Goal: Task Accomplishment & Management: Complete application form

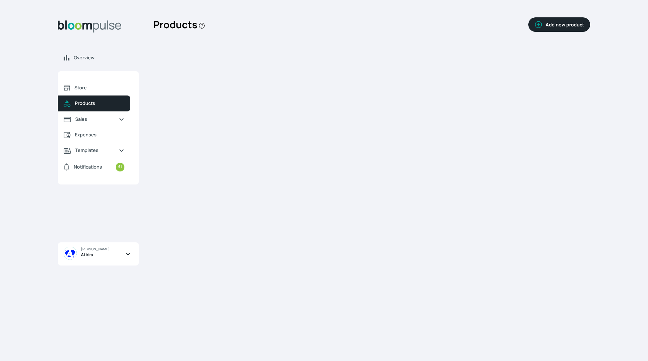
click at [555, 69] on div "Products Add new product Clone product Close modal Product name * Save How do y…" at bounding box center [371, 183] width 437 height 338
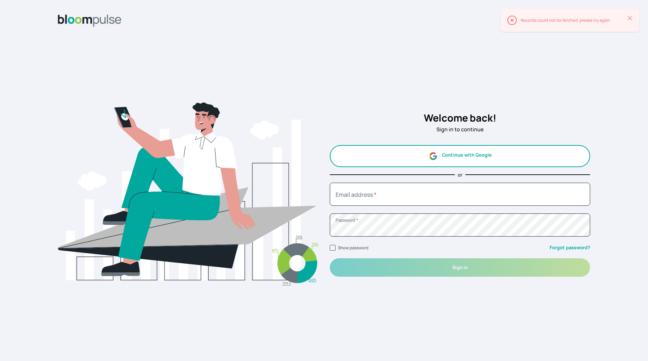
click at [366, 157] on button "Continue with Google" at bounding box center [460, 156] width 260 height 22
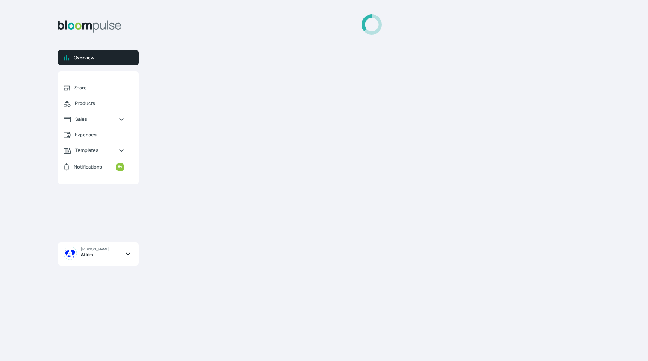
select select "2025"
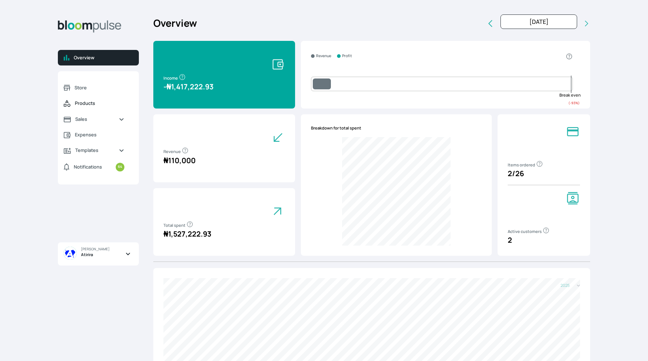
click at [97, 104] on span "Products" at bounding box center [100, 103] width 50 height 7
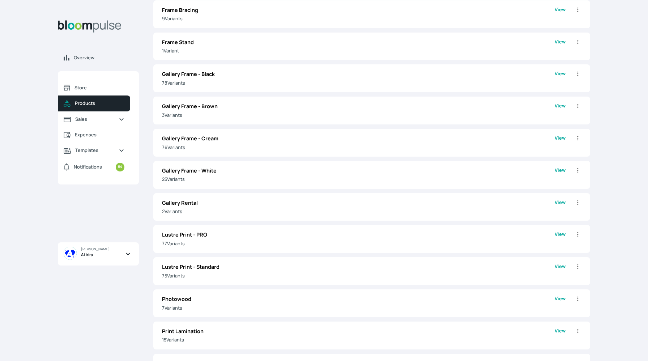
scroll to position [497, 0]
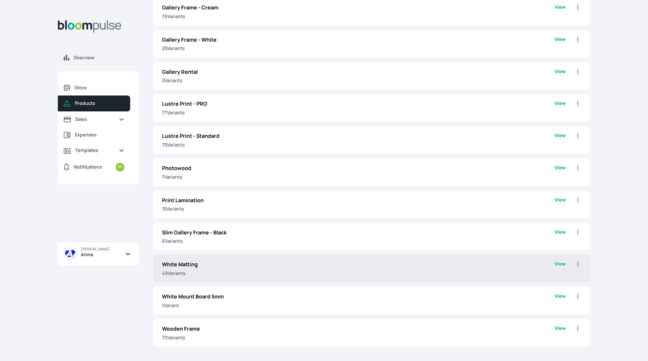
click at [244, 262] on p "White Matting" at bounding box center [358, 264] width 393 height 8
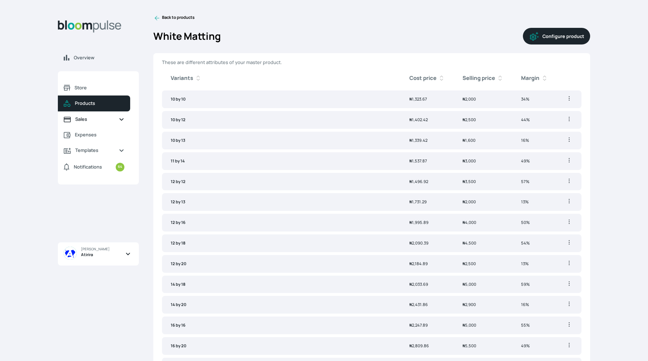
click at [97, 122] on span "Sales" at bounding box center [94, 119] width 38 height 7
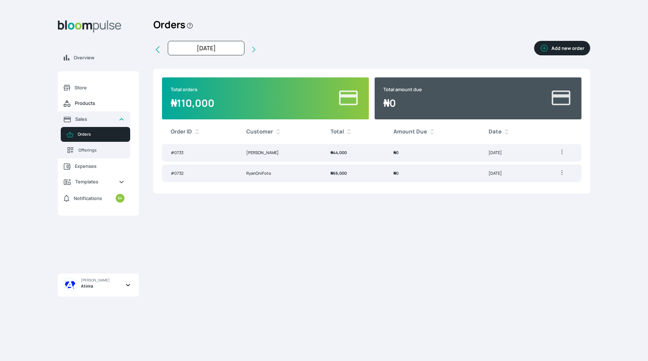
click at [89, 102] on span "Products" at bounding box center [100, 103] width 50 height 7
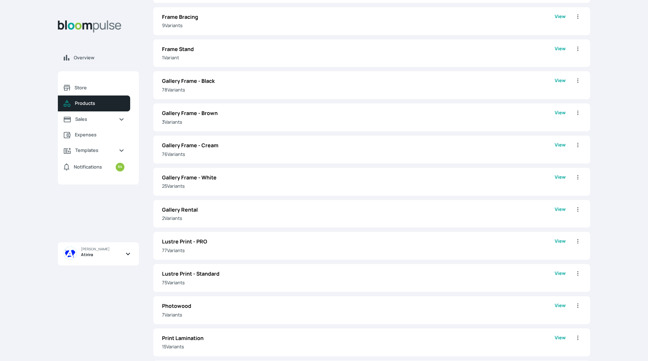
scroll to position [368, 0]
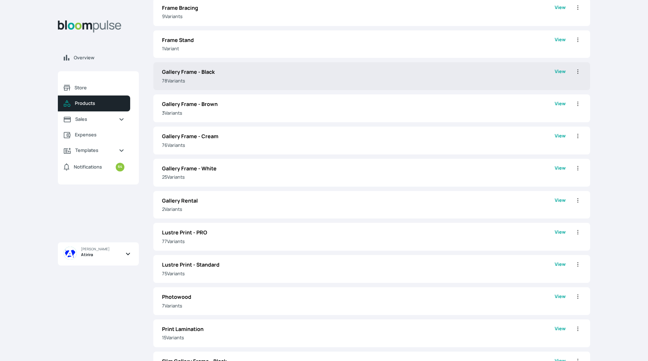
click at [291, 87] on div "Gallery Frame - Black 78 Variant s View Edit Clone Delete" at bounding box center [371, 76] width 437 height 28
click at [301, 78] on p "78 Variant s" at bounding box center [358, 80] width 393 height 7
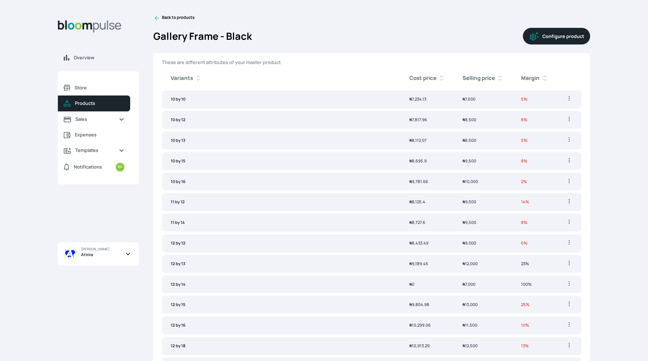
click at [155, 17] on icon at bounding box center [156, 17] width 7 height 7
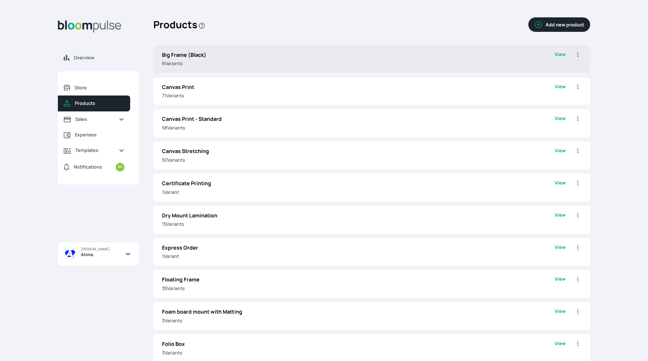
click at [213, 60] on p "8 Variant s" at bounding box center [358, 63] width 393 height 7
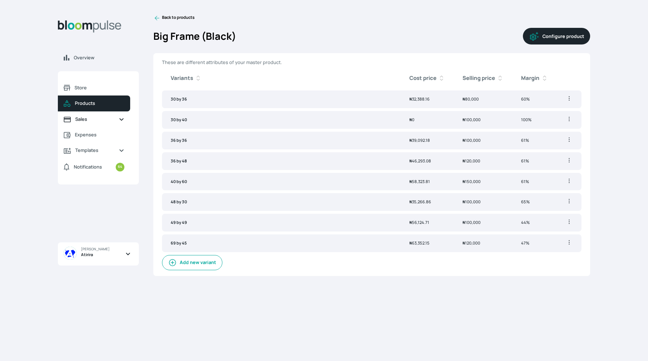
click at [92, 118] on span "Sales" at bounding box center [94, 119] width 38 height 7
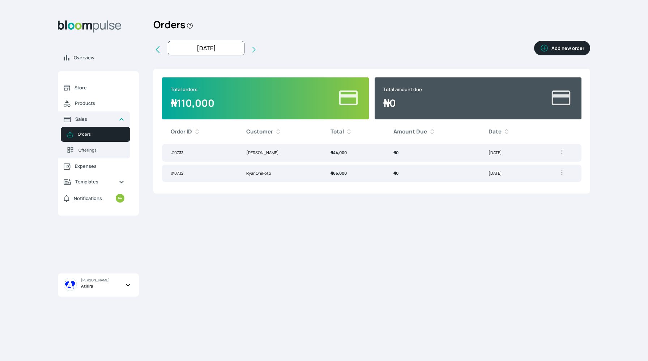
click at [157, 48] on icon at bounding box center [157, 49] width 4 height 7
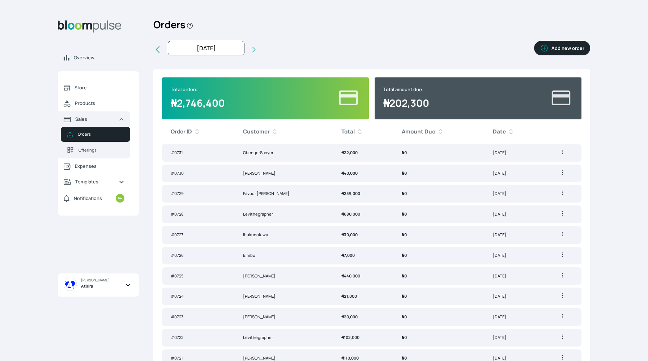
click at [157, 48] on icon at bounding box center [157, 49] width 4 height 7
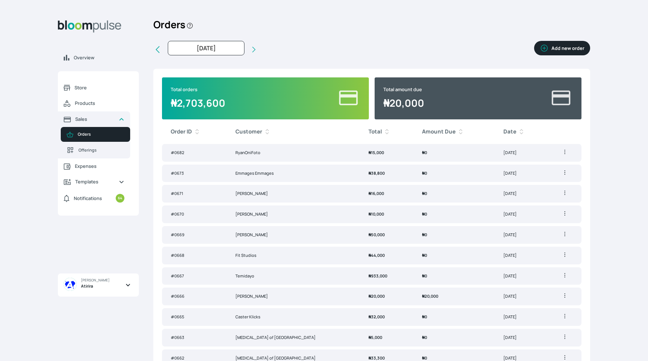
click at [157, 48] on icon at bounding box center [157, 49] width 4 height 7
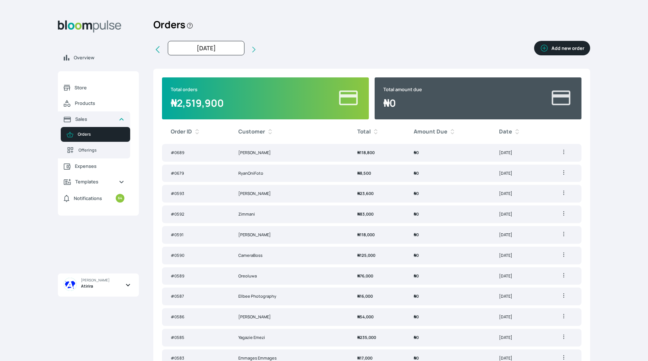
click at [157, 48] on icon at bounding box center [157, 49] width 4 height 7
type input "[DATE]"
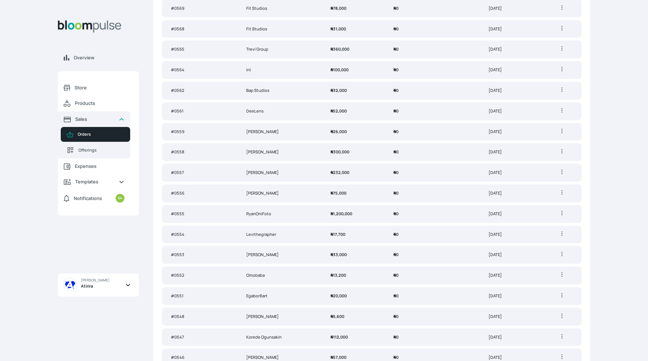
scroll to position [252, 0]
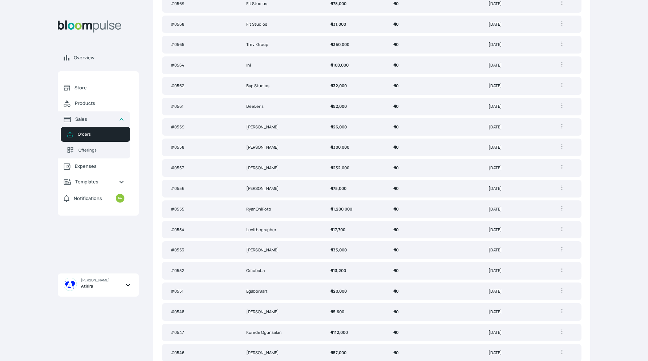
click at [313, 205] on td "RyanOniFoto" at bounding box center [279, 209] width 84 height 18
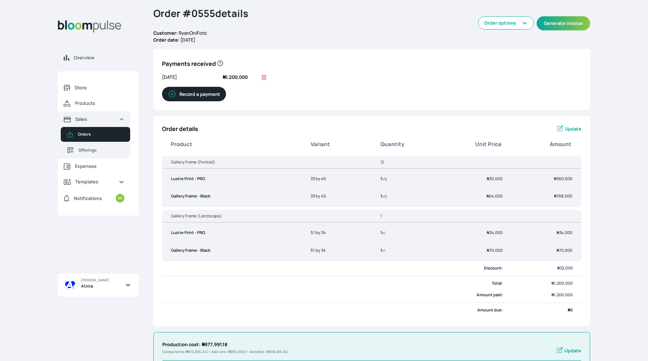
scroll to position [21, 0]
click at [107, 105] on span "Products" at bounding box center [100, 103] width 50 height 7
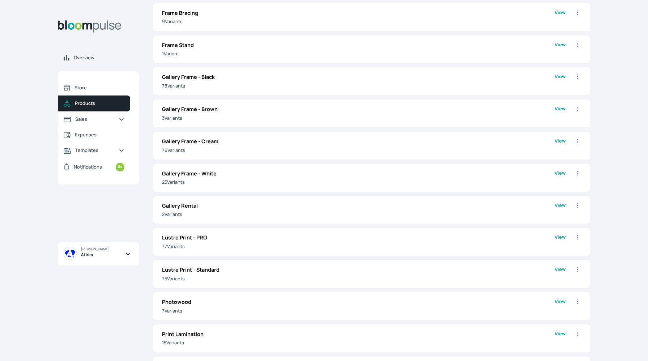
scroll to position [497, 0]
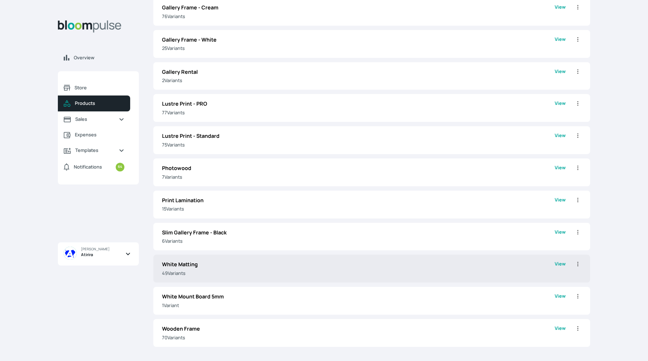
click at [215, 262] on p "White Matting" at bounding box center [358, 264] width 393 height 8
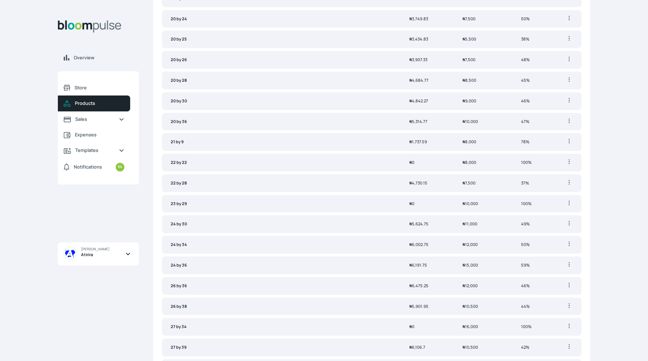
scroll to position [748, 0]
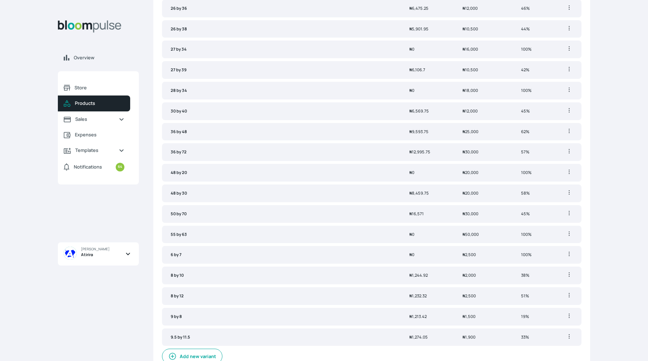
click at [97, 109] on link "Products" at bounding box center [94, 103] width 72 height 16
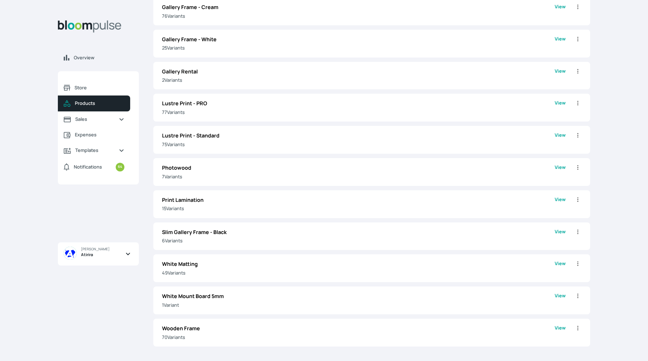
scroll to position [497, 0]
click at [96, 122] on span "Sales" at bounding box center [94, 119] width 38 height 7
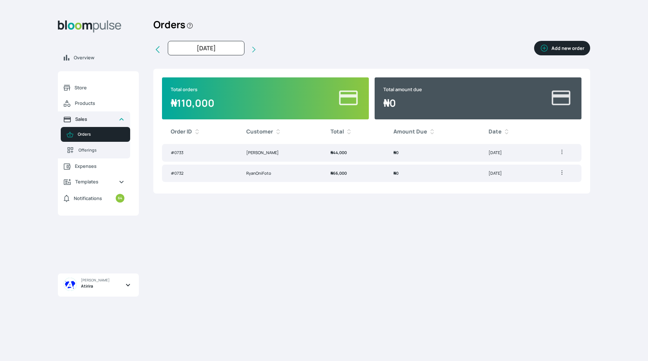
click at [98, 123] on span "Sales" at bounding box center [94, 119] width 38 height 7
click at [157, 47] on icon at bounding box center [157, 49] width 9 height 9
type input "[DATE]"
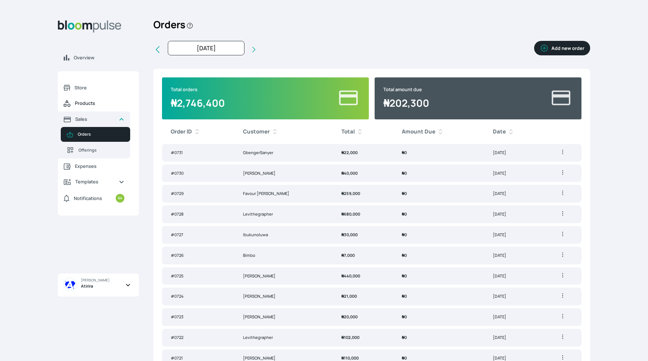
click at [92, 100] on span "Products" at bounding box center [100, 103] width 50 height 7
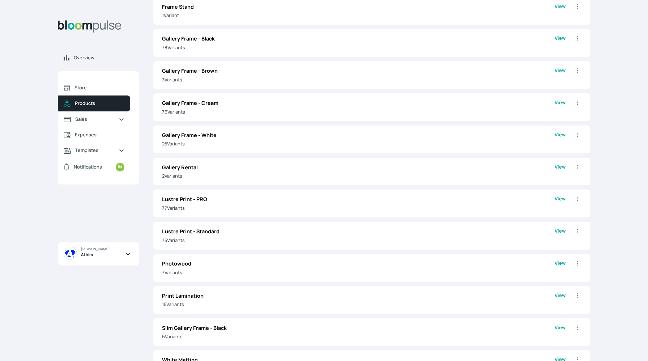
scroll to position [420, 0]
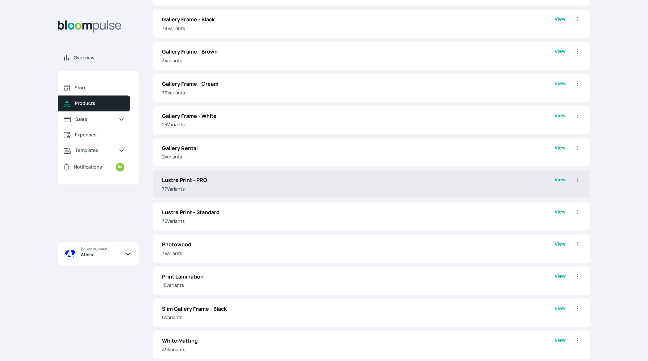
click at [271, 187] on p "77 Variant s" at bounding box center [358, 188] width 393 height 7
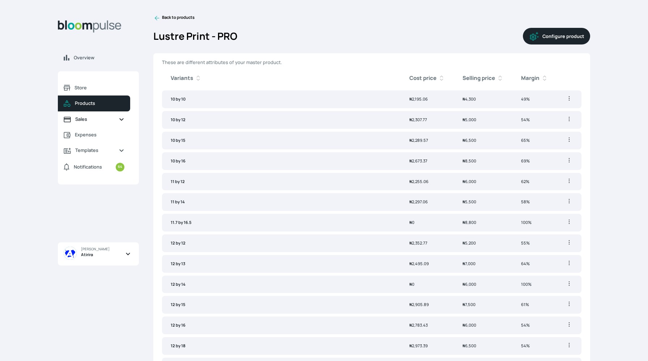
click at [86, 118] on span "Sales" at bounding box center [94, 119] width 38 height 7
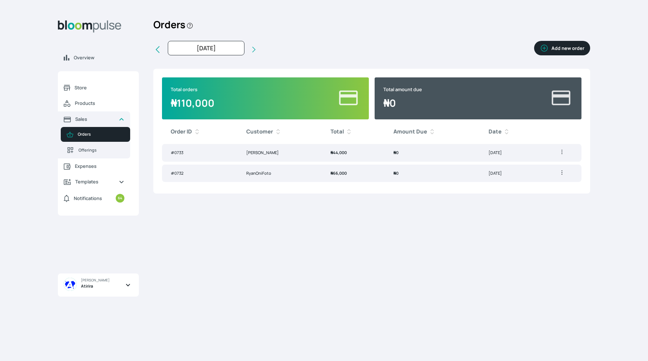
click at [569, 50] on button "Add new order" at bounding box center [562, 48] width 56 height 14
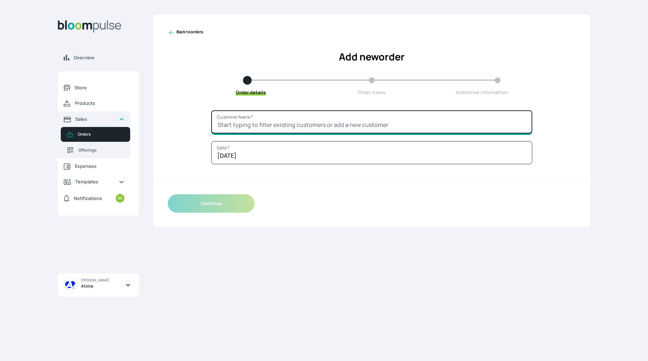
click at [295, 124] on input "Customer Name *" at bounding box center [371, 121] width 321 height 23
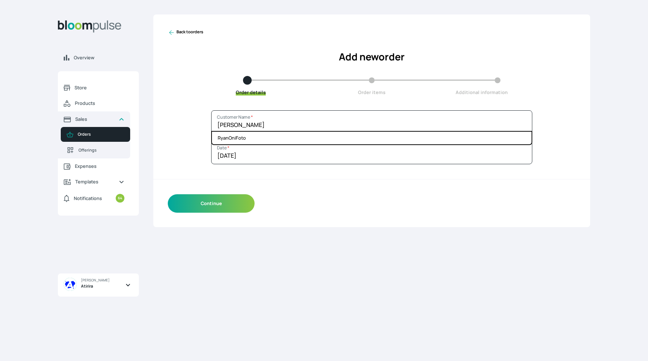
click at [301, 140] on li "RyanOniFoto" at bounding box center [372, 138] width 320 height 13
type input "RyanOniFoto"
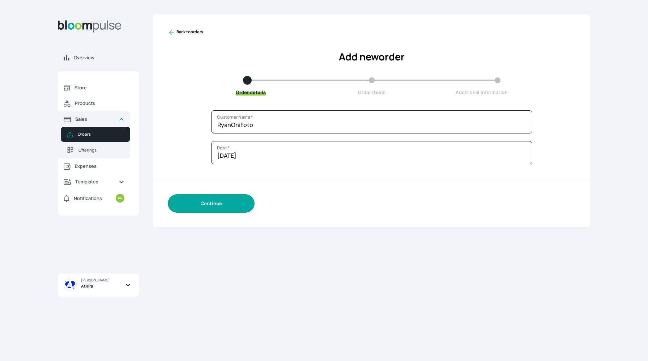
click at [239, 199] on button "Continue" at bounding box center [211, 203] width 87 height 18
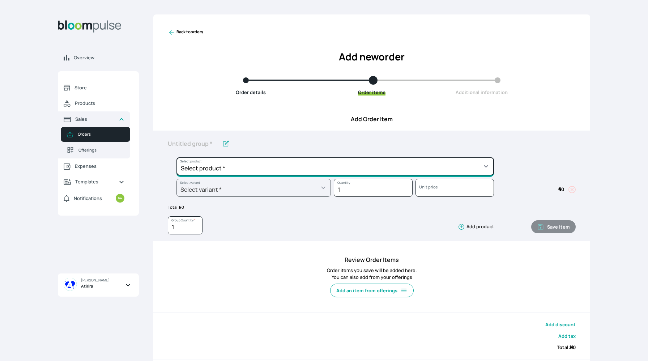
click at [410, 164] on select "Select product * Big Frame (Black) Canvas Print Canvas Print - Standard Canvas …" at bounding box center [334, 166] width 317 height 18
select select "9ad63bc5-ced3-43c1-96e5-a90d5a13a887"
type input "Lustre Print - PRO"
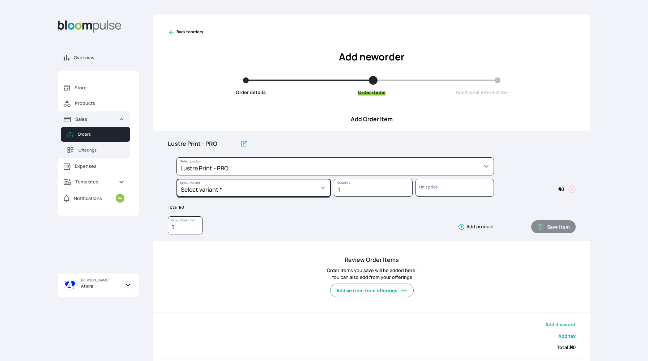
click at [254, 194] on select "Select variant * 10 by 10 10 by 12 10 by 15 10 by 16 11 by 12 11 by 14 11.7 by …" at bounding box center [253, 188] width 154 height 18
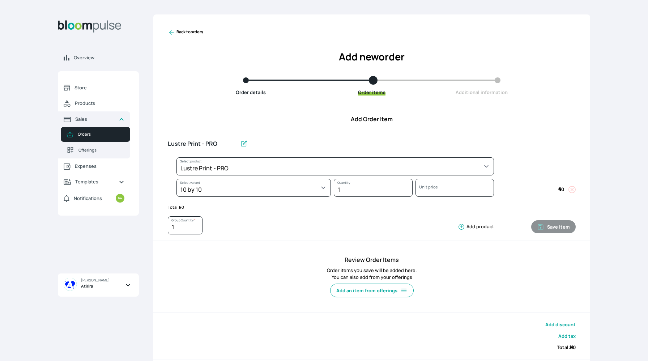
select select "9ad63bc5-ced3-43c1-96e5-a90d5a13a887"
select select "d0134df3-9ea4-4146-aab6-1584152d222d"
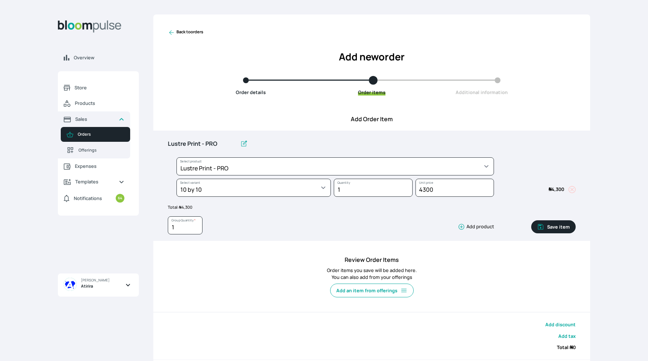
click at [463, 227] on icon "button" at bounding box center [461, 227] width 6 height 6
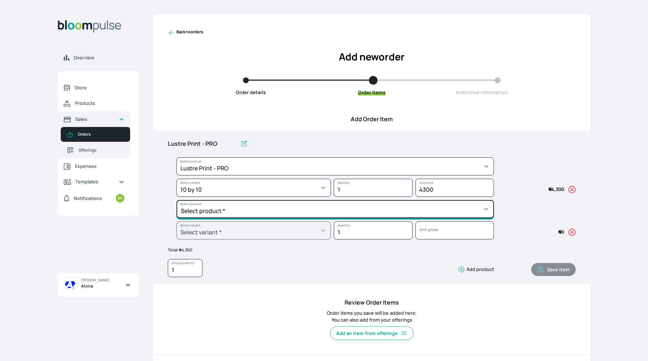
click at [419, 210] on select "Select product * Big Frame (Black) Canvas Print Canvas Print - Standard Canvas …" at bounding box center [334, 209] width 317 height 18
click at [445, 208] on select "Select product * Big Frame (Black) Canvas Print Canvas Print - Standard Canvas …" at bounding box center [334, 209] width 317 height 18
select select "a298281d-f782-4155-9034-b3e95170ad5d"
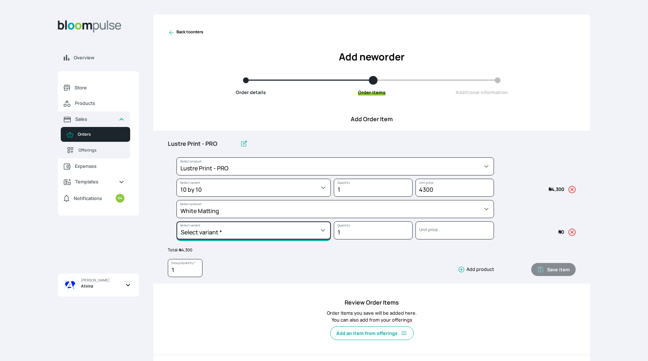
click at [254, 239] on select "Select variant * 10 by 10 10 by 12 10 by 13 11 by 14 12 by 12 12 by 13 12 by 16…" at bounding box center [253, 230] width 154 height 18
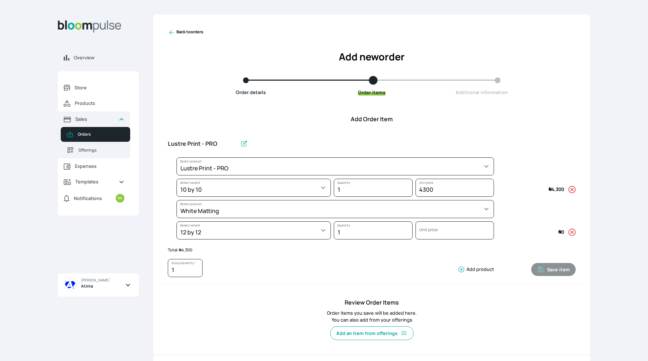
select select "a298281d-f782-4155-9034-b3e95170ad5d"
select select "23c637d3-11a2-4379-a361-013562b45776"
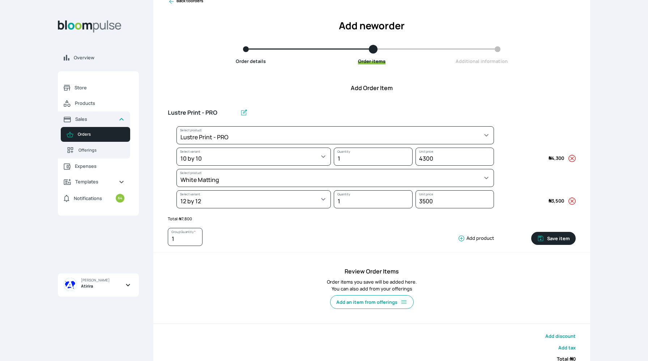
scroll to position [31, 0]
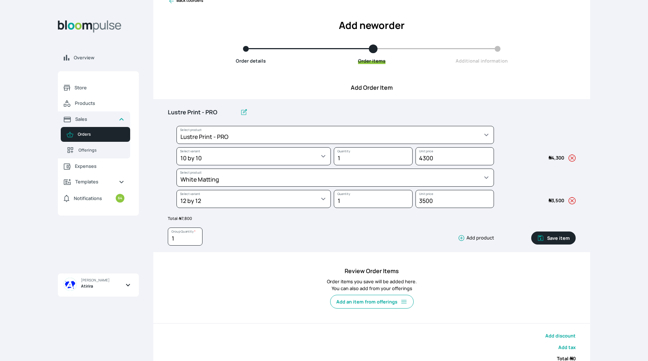
click at [462, 239] on icon "button" at bounding box center [461, 238] width 6 height 6
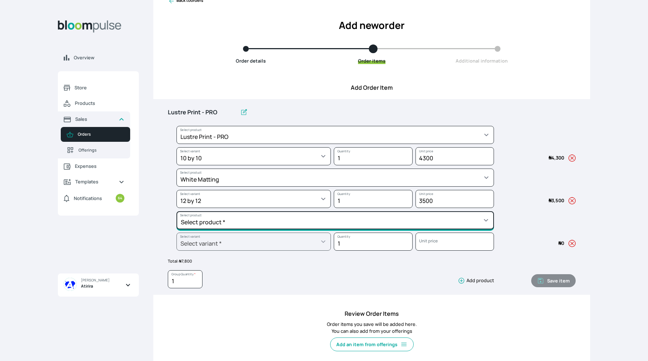
click at [378, 220] on select "Select product * Big Frame (Black) Canvas Print Canvas Print - Standard Canvas …" at bounding box center [334, 220] width 317 height 18
select select "5fa67804-61d7-459d-93b4-9e8949636f1b"
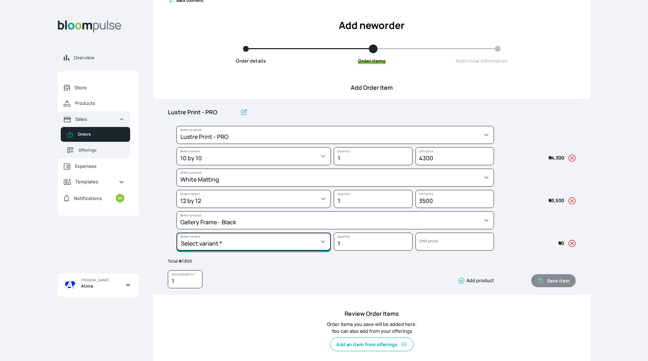
click at [229, 241] on select "Select variant * 10 by 10 10 by 12 10 by 13 10 by 15 10 by 16 11 by 12 11 by 14…" at bounding box center [253, 241] width 154 height 18
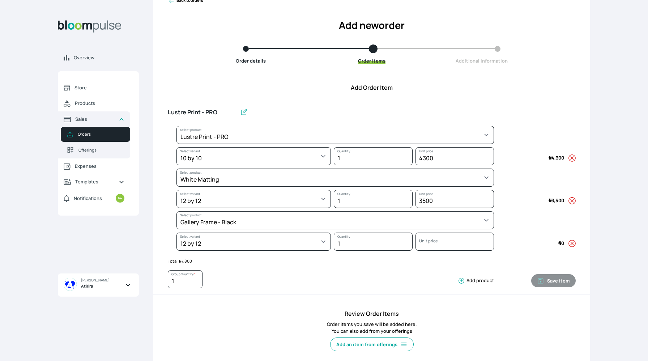
select select "5fa67804-61d7-459d-93b4-9e8949636f1b"
select select "641e86d2-40dd-4e3b-b2fe-73bdfd4c7b76"
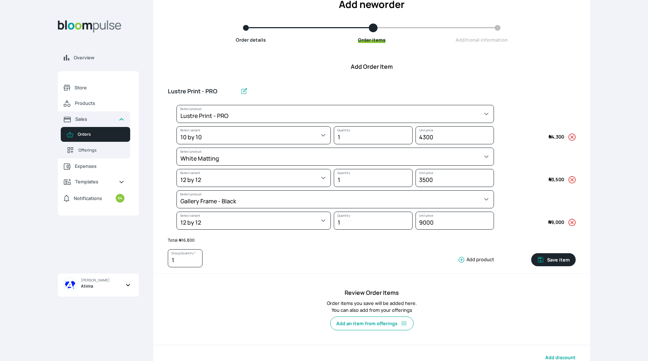
scroll to position [56, 0]
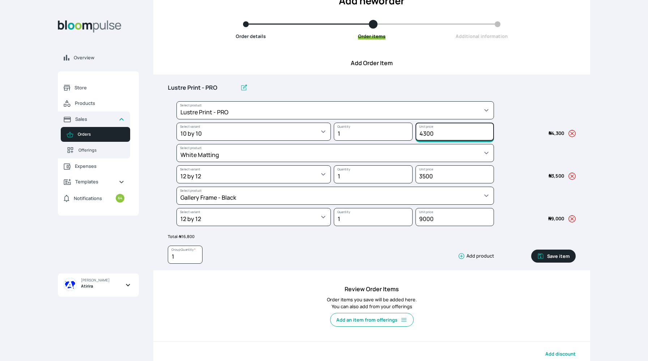
click at [426, 132] on input "4300" at bounding box center [454, 132] width 79 height 18
type input "4500"
click at [546, 253] on button "Save item" at bounding box center [553, 255] width 44 height 13
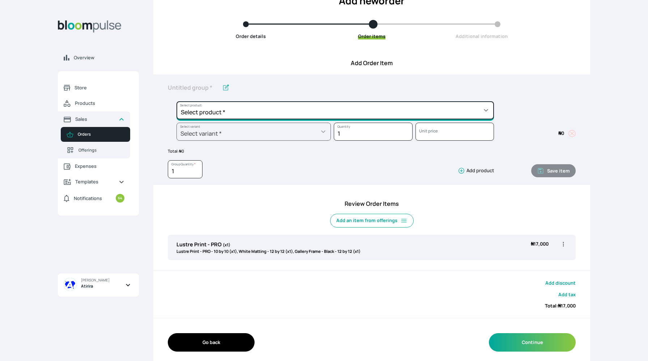
click at [399, 115] on select "Select product * Big Frame (Black) Canvas Print Canvas Print - Standard Canvas …" at bounding box center [334, 110] width 317 height 18
select select "9ad63bc5-ced3-43c1-96e5-a90d5a13a887"
type input "Lustre Print - PRO"
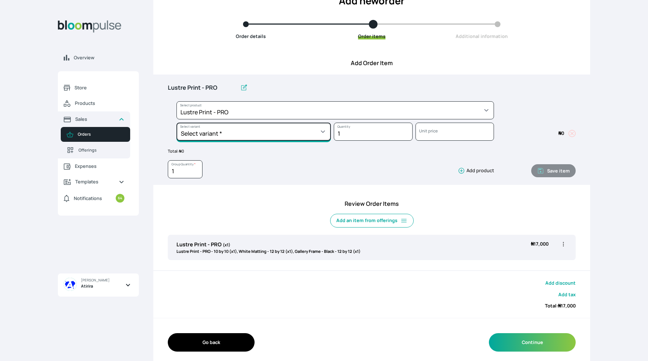
click at [249, 132] on select "Select variant * 10 by 10 10 by 12 10 by 15 10 by 16 11 by 12 11 by 14 11.7 by …" at bounding box center [253, 132] width 154 height 18
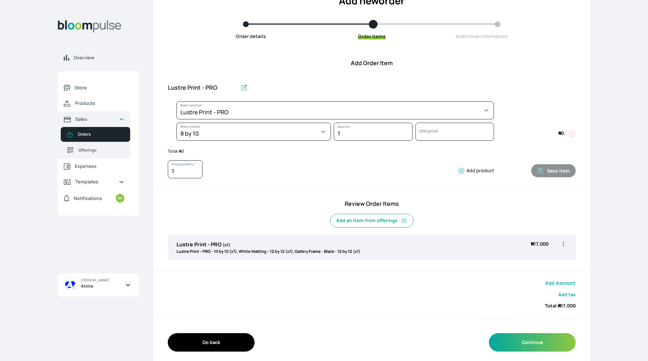
select select "9ad63bc5-ced3-43c1-96e5-a90d5a13a887"
select select "9e064cc3-ca8e-4277-be53-6d6da01e3922"
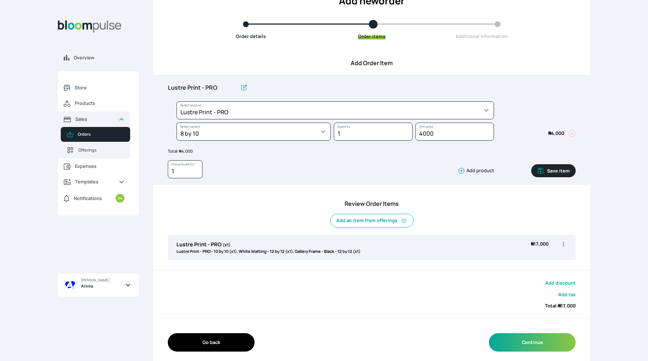
click at [465, 170] on icon "button" at bounding box center [461, 170] width 7 height 7
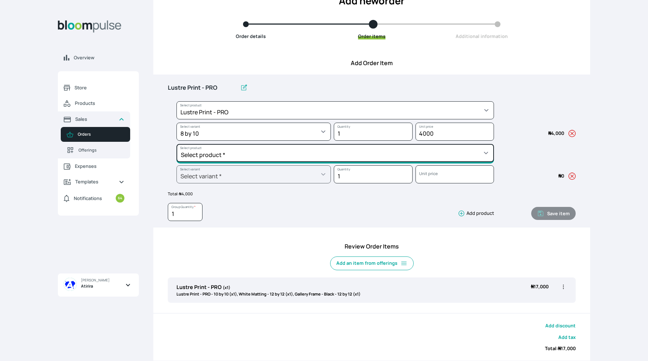
click at [398, 154] on select "Select product * Big Frame (Black) Canvas Print Canvas Print - Standard Canvas …" at bounding box center [334, 153] width 317 height 18
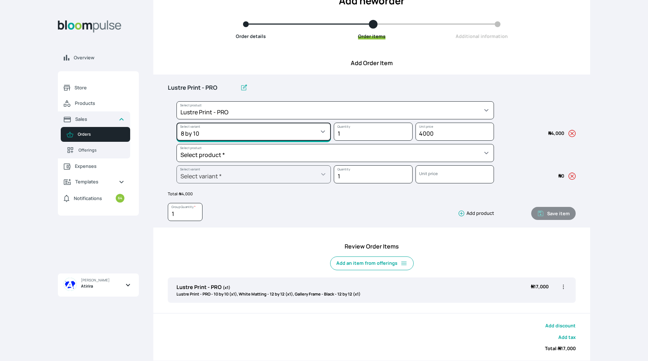
click at [286, 133] on select "Select variant * 10 by 10 10 by 12 10 by 15 10 by 16 11 by 12 11 by 14 11.7 by …" at bounding box center [253, 132] width 154 height 18
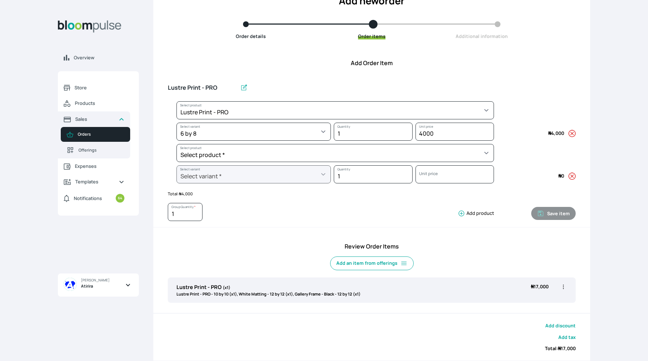
select select "9ad63bc5-ced3-43c1-96e5-a90d5a13a887"
select select "77c4888a-43b9-4b47-81b9-ad0fec868713"
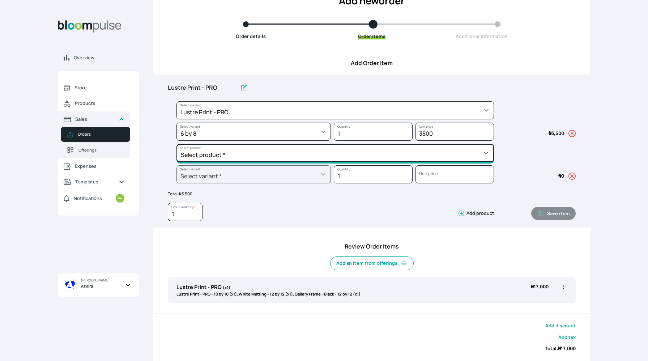
click at [293, 159] on select "Select product * Big Frame (Black) Canvas Print Canvas Print - Standard Canvas …" at bounding box center [334, 153] width 317 height 18
select select "a298281d-f782-4155-9034-b3e95170ad5d"
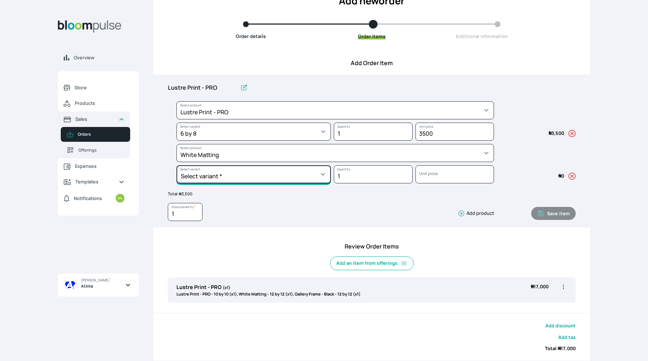
click at [253, 176] on select "Select variant * 10 by 10 10 by 12 10 by 13 11 by 14 12 by 12 12 by 13 12 by 16…" at bounding box center [253, 174] width 154 height 18
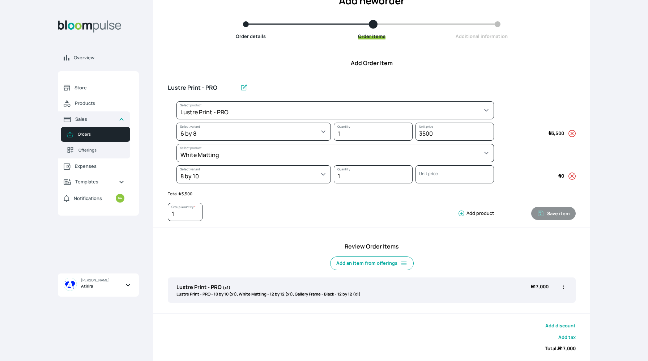
select select "a298281d-f782-4155-9034-b3e95170ad5d"
select select "988c5727-093c-426e-a1d8-32f573cc7ee7"
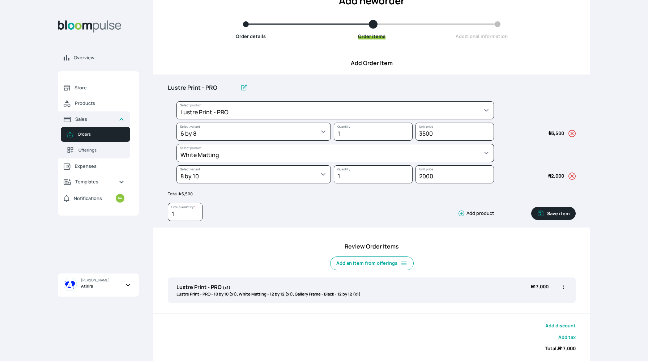
click at [463, 211] on icon "button" at bounding box center [461, 214] width 6 height 6
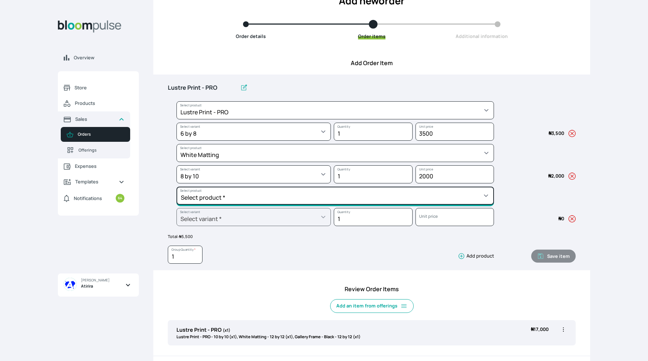
click at [425, 197] on select "Select product * Big Frame (Black) Canvas Print Canvas Print - Standard Canvas …" at bounding box center [334, 196] width 317 height 18
select select "5fa67804-61d7-459d-93b4-9e8949636f1b"
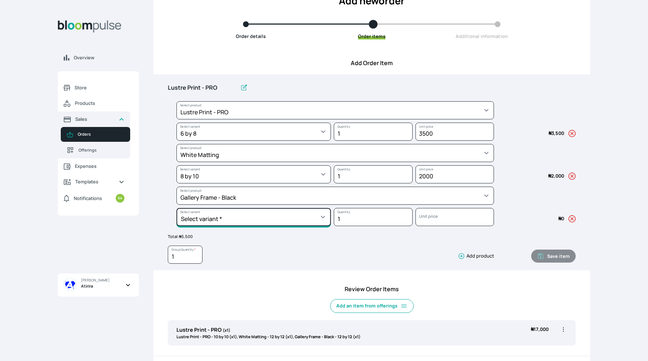
click at [275, 215] on select "Select variant * 10 by 10 10 by 12 10 by 13 10 by 15 10 by 16 11 by 12 11 by 14…" at bounding box center [253, 217] width 154 height 18
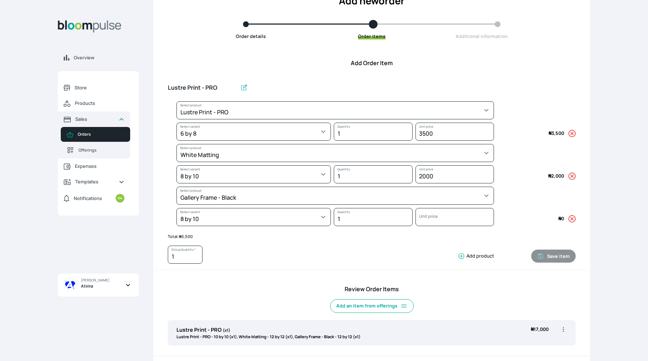
select select "5fa67804-61d7-459d-93b4-9e8949636f1b"
select select "c8e4f02c-44b0-4a47-b509-d376df9d3197"
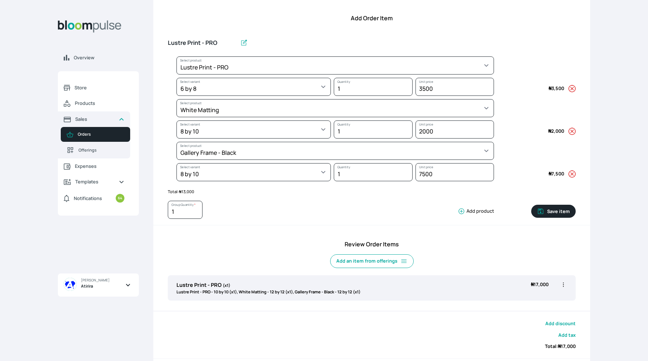
scroll to position [146, 0]
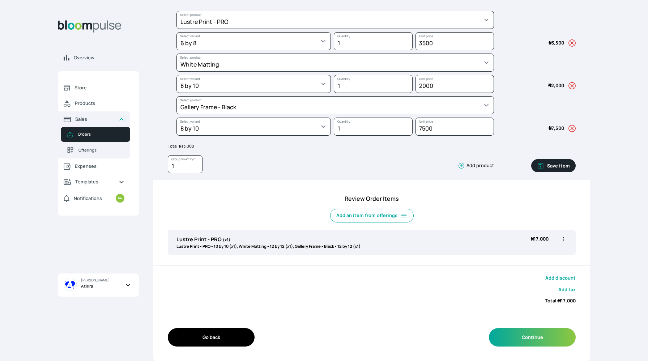
click at [552, 162] on button "Save item" at bounding box center [553, 165] width 44 height 13
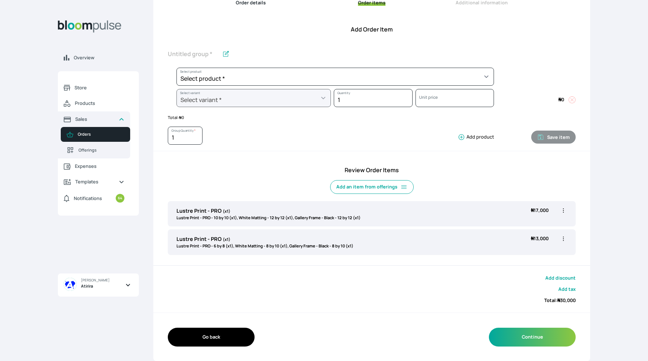
scroll to position [89, 0]
click at [563, 210] on icon "button" at bounding box center [563, 210] width 7 height 7
click at [542, 226] on span "Edit" at bounding box center [535, 225] width 52 height 7
type input "Lustre Print - PRO"
select select "9ad63bc5-ced3-43c1-96e5-a90d5a13a887"
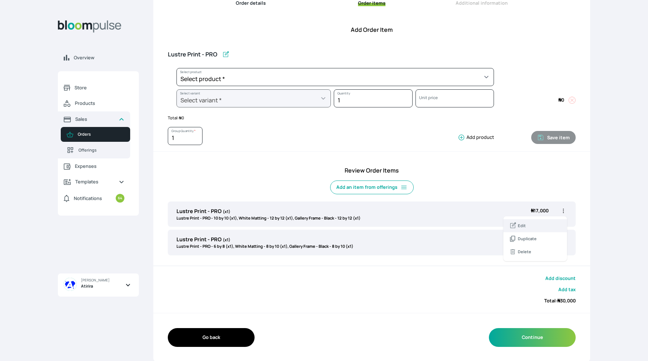
select select "d0134df3-9ea4-4146-aab6-1584152d222d"
select select "a298281d-f782-4155-9034-b3e95170ad5d"
select select "23c637d3-11a2-4379-a361-013562b45776"
select select "5fa67804-61d7-459d-93b4-9e8949636f1b"
select select "641e86d2-40dd-4e3b-b2fe-73bdfd4c7b76"
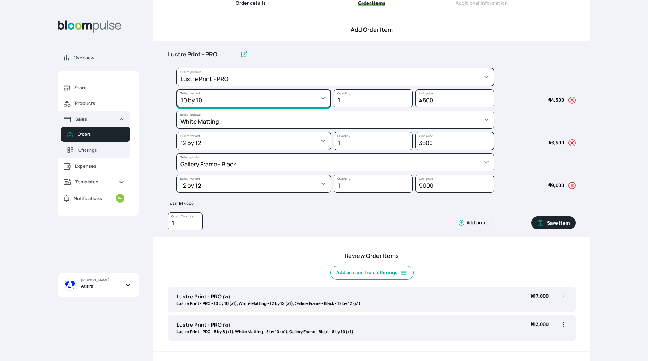
click at [300, 103] on select "Select variant * 10 by 10 10 by 12 10 by 15 10 by 16 11 by 12 11 by 14 11.7 by …" at bounding box center [253, 98] width 154 height 18
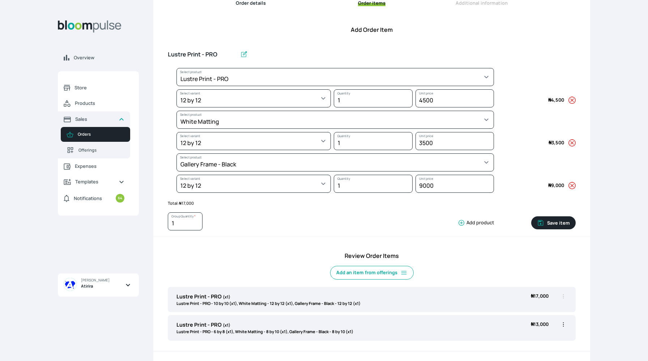
select select "9ad63bc5-ced3-43c1-96e5-a90d5a13a887"
select select "202f4fc4-624f-4423-94b3-bba0d8856112"
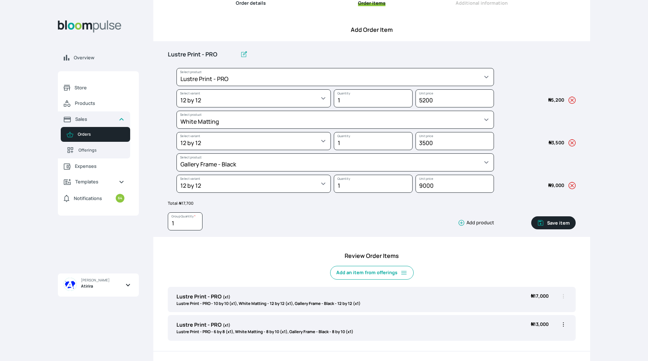
click at [572, 142] on icon "button" at bounding box center [571, 142] width 7 height 7
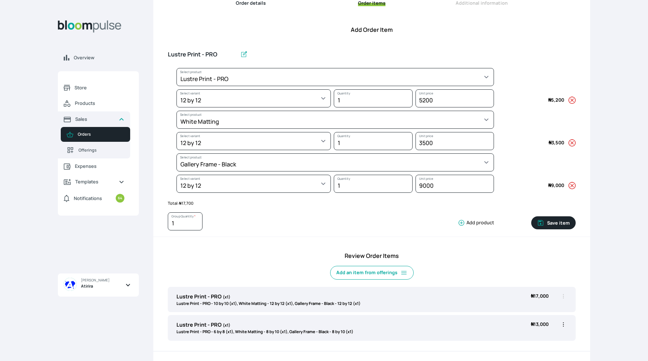
select select "5fa67804-61d7-459d-93b4-9e8949636f1b"
select select "641e86d2-40dd-4e3b-b2fe-73bdfd4c7b76"
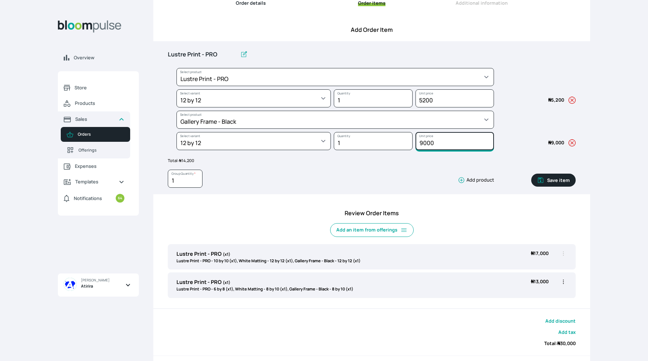
click at [426, 141] on input "9000" at bounding box center [454, 141] width 79 height 18
type input "9000"
click at [426, 100] on input "5200" at bounding box center [454, 98] width 79 height 18
type input "5000"
click at [555, 181] on button "Save item" at bounding box center [553, 179] width 44 height 13
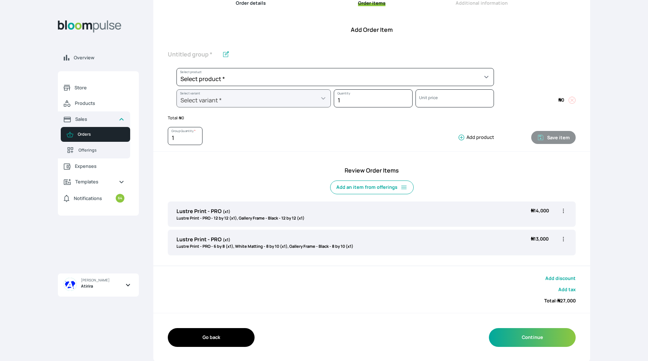
click at [563, 239] on icon "button" at bounding box center [563, 238] width 7 height 7
click at [542, 255] on span "Edit" at bounding box center [535, 253] width 52 height 7
type input "Lustre Print - PRO"
select select "9ad63bc5-ced3-43c1-96e5-a90d5a13a887"
select select "77c4888a-43b9-4b47-81b9-ad0fec868713"
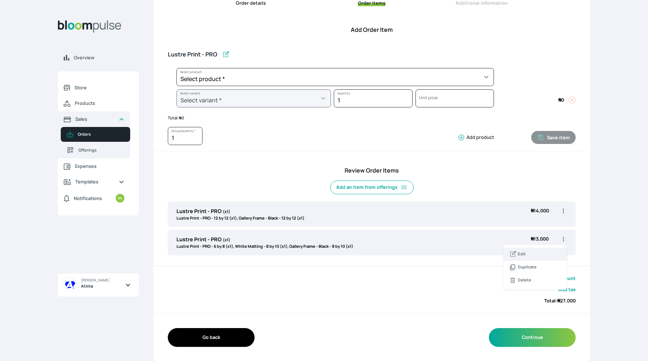
select select "a298281d-f782-4155-9034-b3e95170ad5d"
select select "988c5727-093c-426e-a1d8-32f573cc7ee7"
select select "5fa67804-61d7-459d-93b4-9e8949636f1b"
select select "c8e4f02c-44b0-4a47-b509-d376df9d3197"
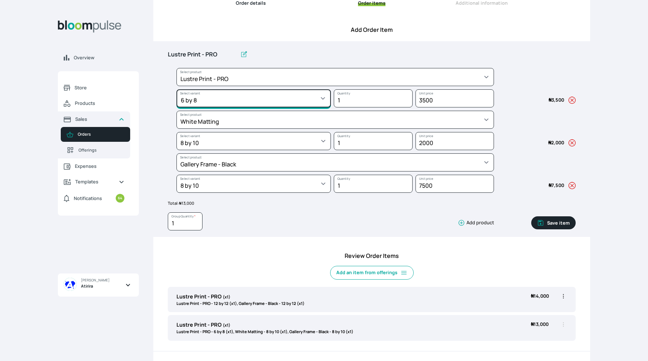
click at [309, 101] on select "Select variant * 10 by 10 10 by 12 10 by 15 10 by 16 11 by 12 11 by 14 11.7 by …" at bounding box center [253, 98] width 154 height 18
click at [308, 92] on select "Select variant * 10 by 10 10 by 12 10 by 15 10 by 16 11 by 12 11 by 14 11.7 by …" at bounding box center [253, 98] width 154 height 18
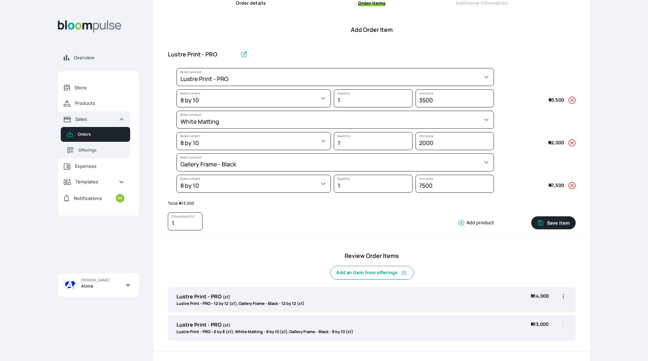
select select "9ad63bc5-ced3-43c1-96e5-a90d5a13a887"
select select "9e064cc3-ca8e-4277-be53-6d6da01e3922"
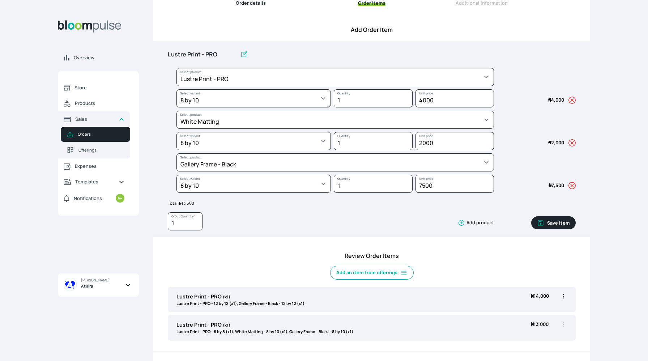
click at [573, 144] on icon "button" at bounding box center [571, 142] width 7 height 7
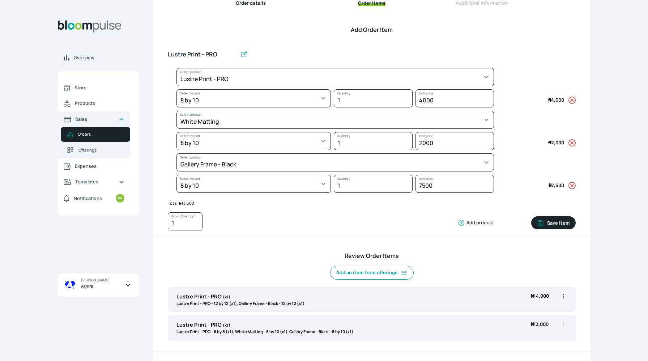
select select "5fa67804-61d7-459d-93b4-9e8949636f1b"
select select "c8e4f02c-44b0-4a47-b509-d376df9d3197"
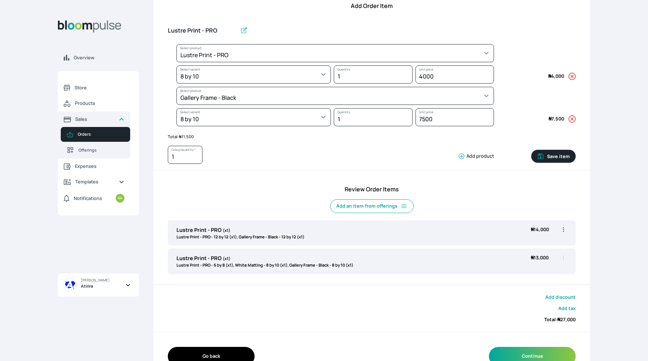
scroll to position [132, 0]
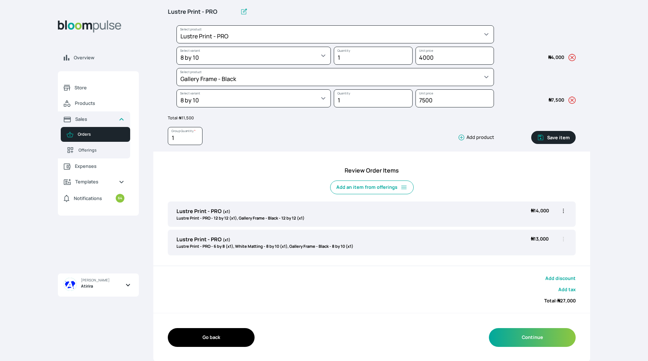
click at [552, 138] on button "Save item" at bounding box center [553, 137] width 44 height 13
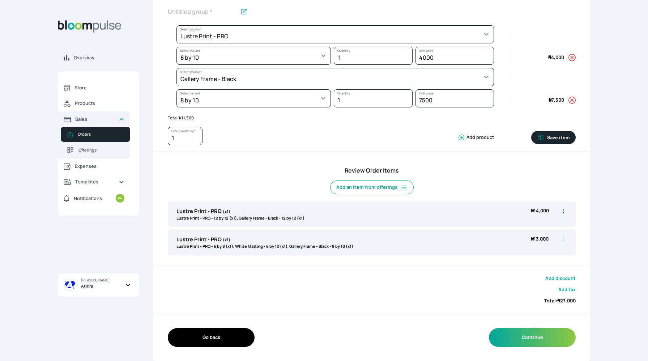
scroll to position [89, 0]
